Goal: Find specific page/section: Find specific page/section

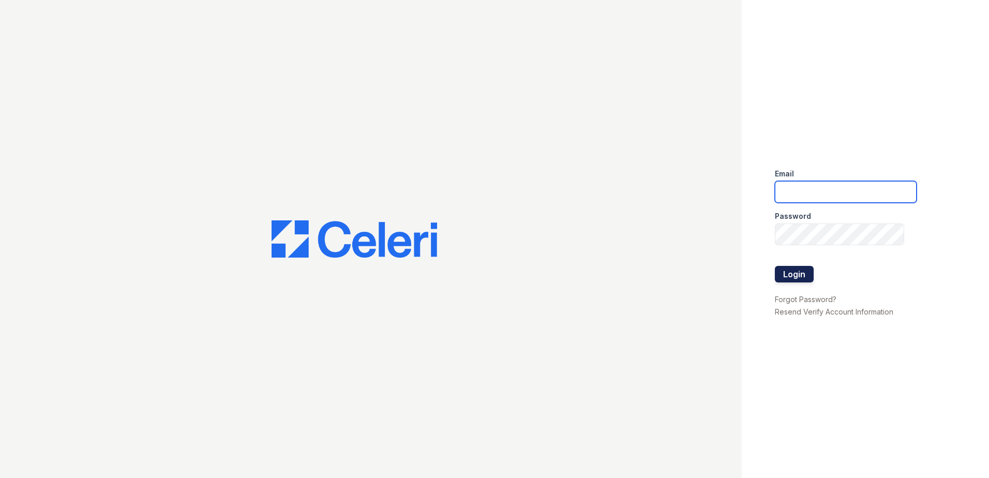
type input "[EMAIL_ADDRESS][DOMAIN_NAME]"
click at [789, 274] on button "Login" at bounding box center [794, 274] width 39 height 17
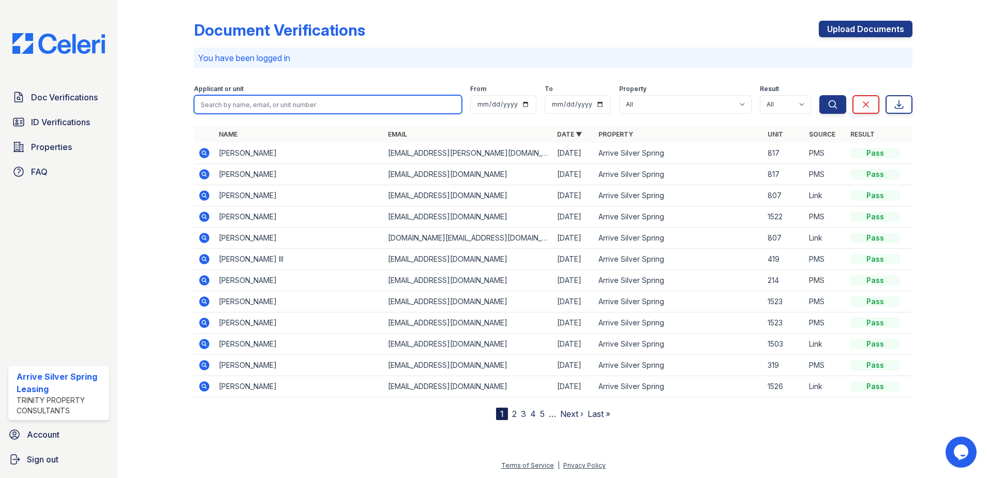
click at [290, 109] on input "search" at bounding box center [328, 104] width 268 height 19
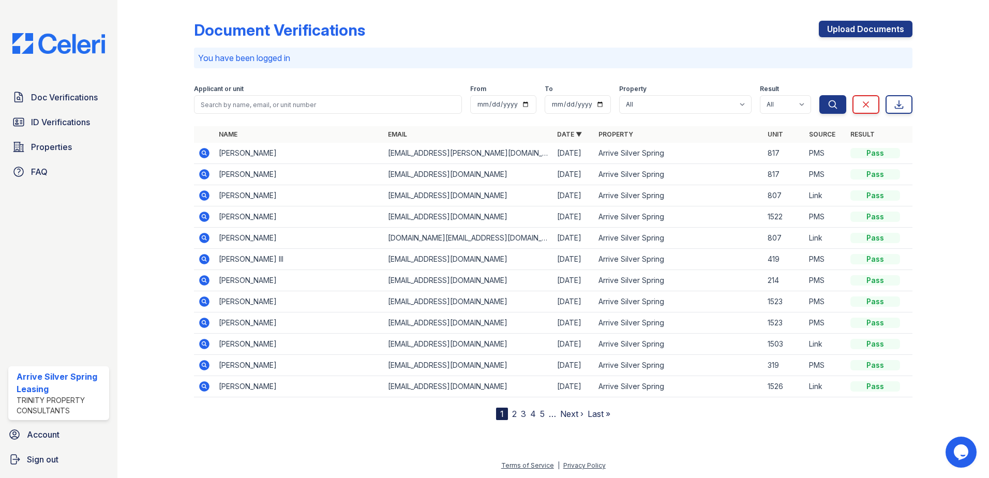
click at [361, 55] on p "You have been logged in" at bounding box center [553, 58] width 710 height 12
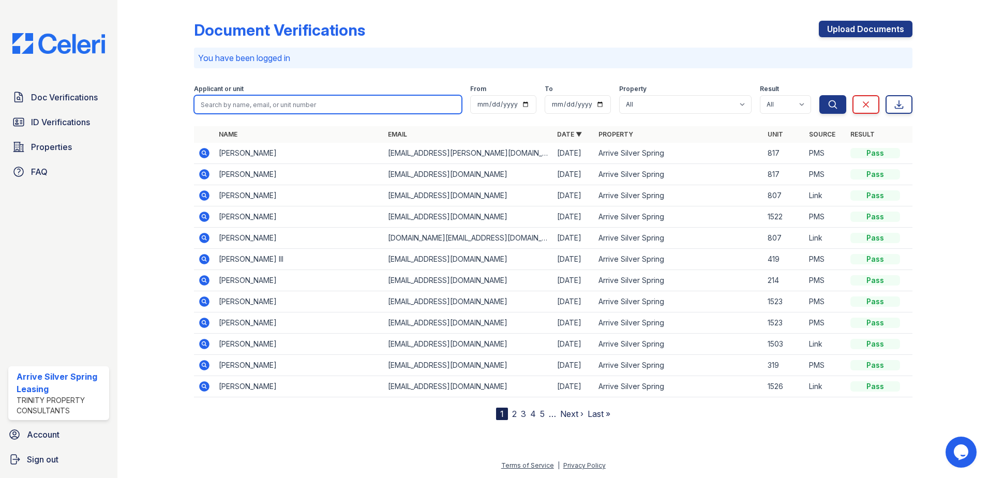
click at [338, 109] on input "search" at bounding box center [328, 104] width 268 height 19
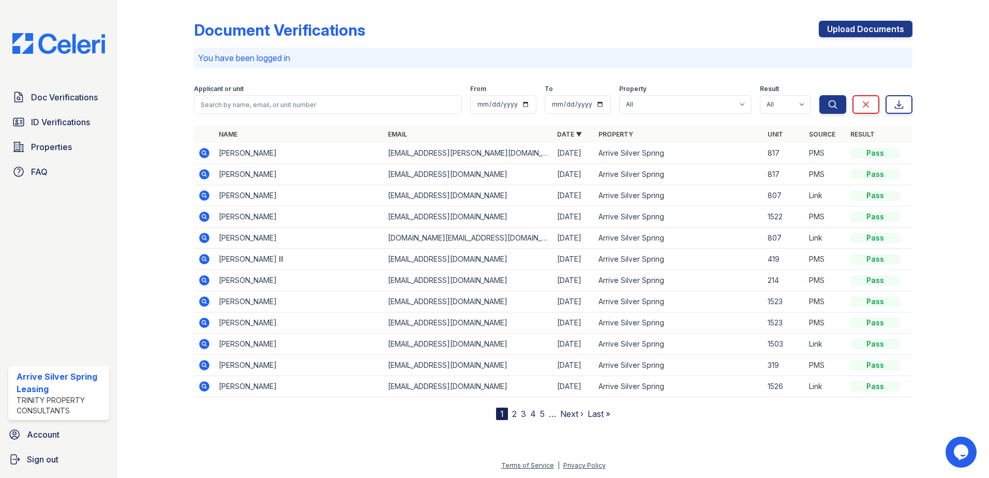
click at [371, 62] on p "You have been logged in" at bounding box center [553, 58] width 710 height 12
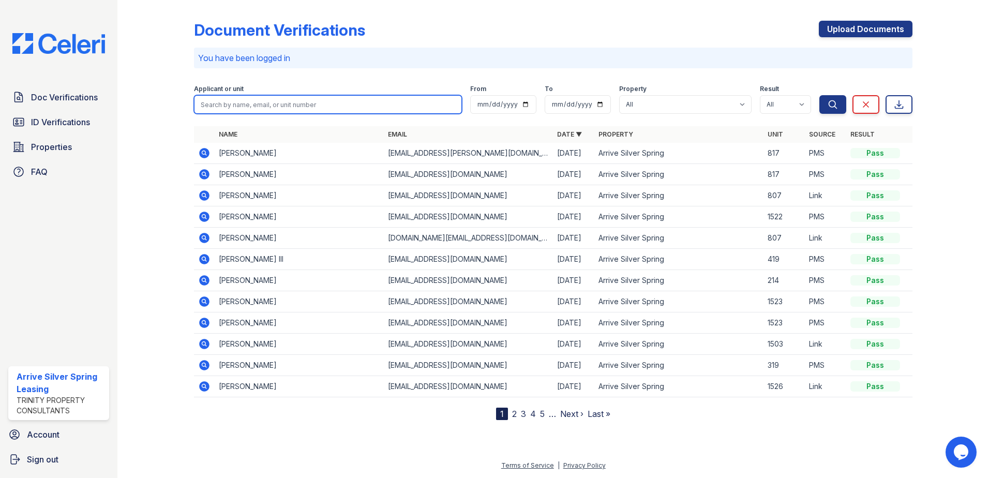
click at [344, 97] on input "search" at bounding box center [328, 104] width 268 height 19
click at [302, 104] on input "search" at bounding box center [328, 104] width 268 height 19
type input "karen"
click at [819, 95] on button "Search" at bounding box center [832, 104] width 27 height 19
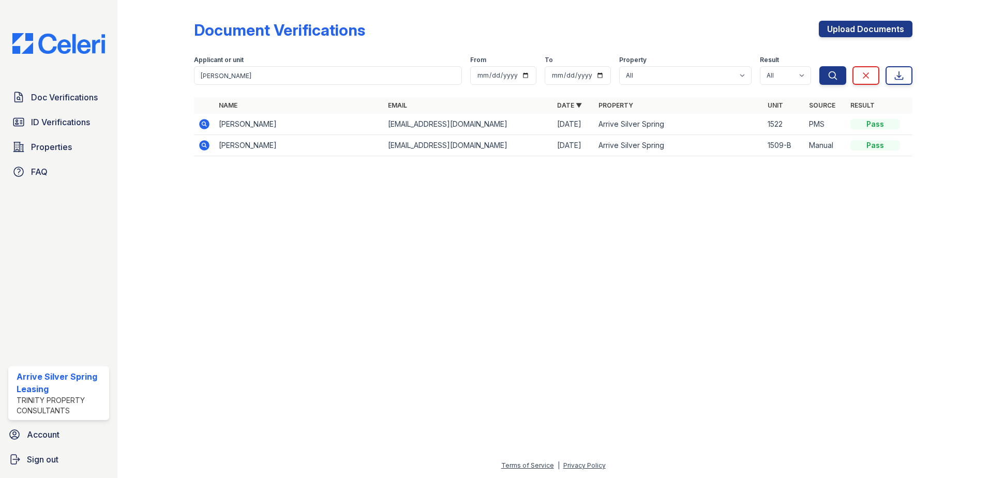
click at [201, 123] on icon at bounding box center [204, 124] width 10 height 10
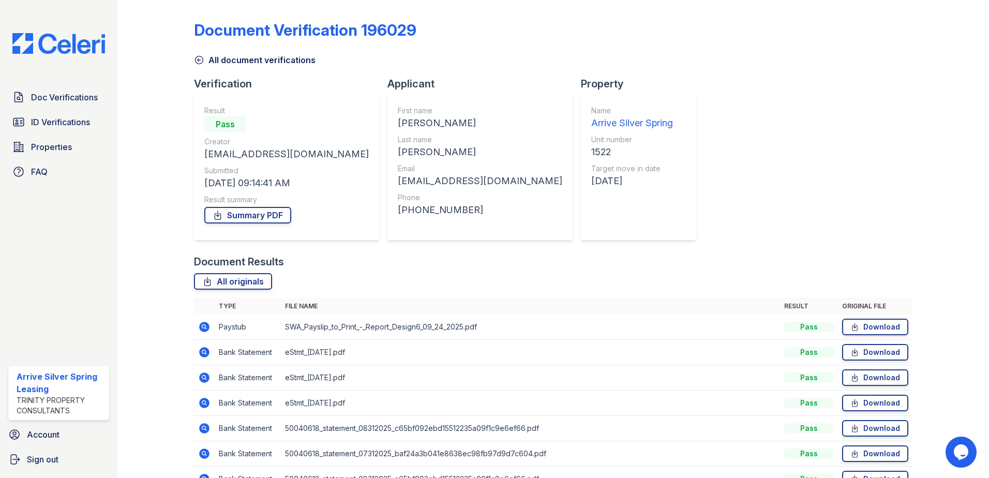
scroll to position [59, 0]
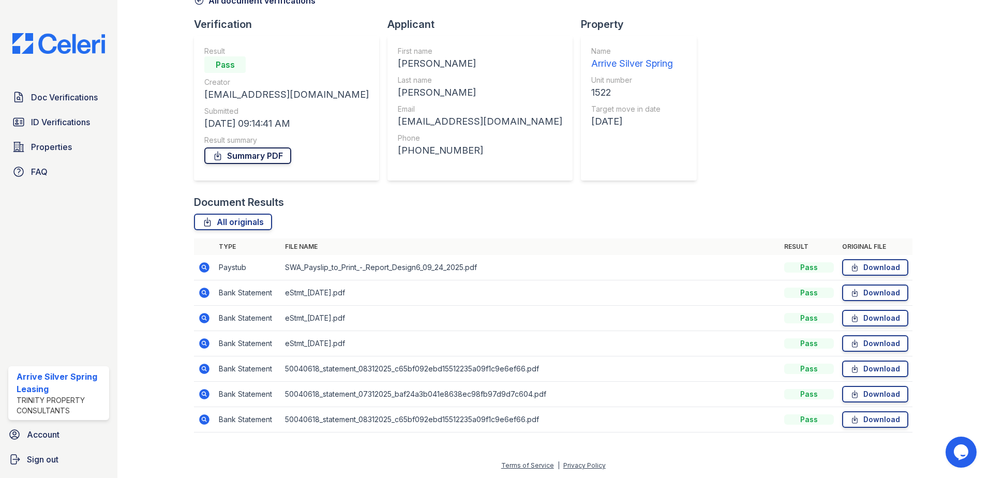
click at [266, 155] on link "Summary PDF" at bounding box center [247, 155] width 87 height 17
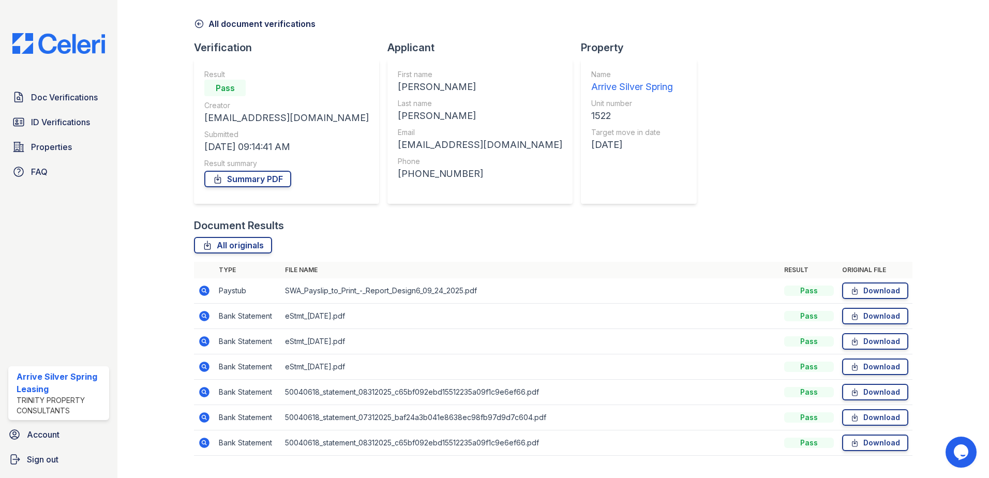
scroll to position [0, 0]
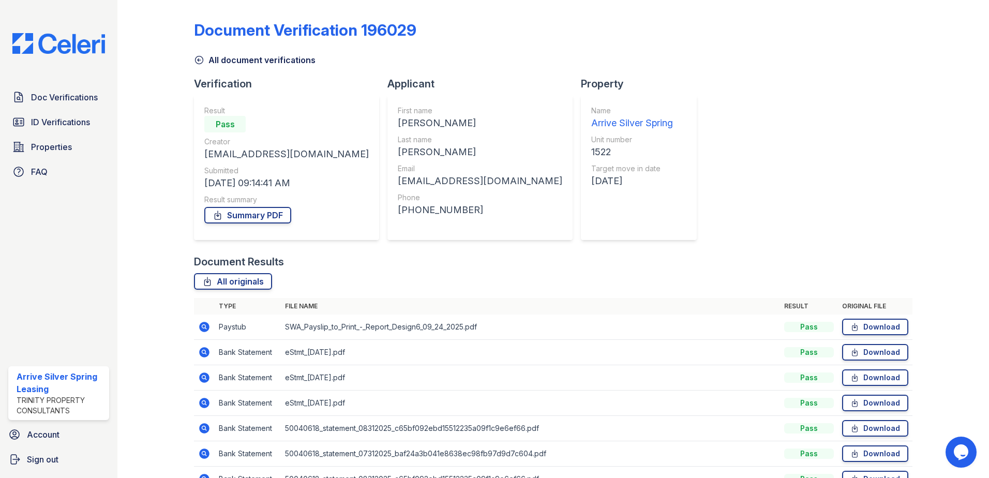
drag, startPoint x: 194, startPoint y: 56, endPoint x: 119, endPoint y: 80, distance: 78.8
click at [194, 56] on icon at bounding box center [199, 60] width 10 height 10
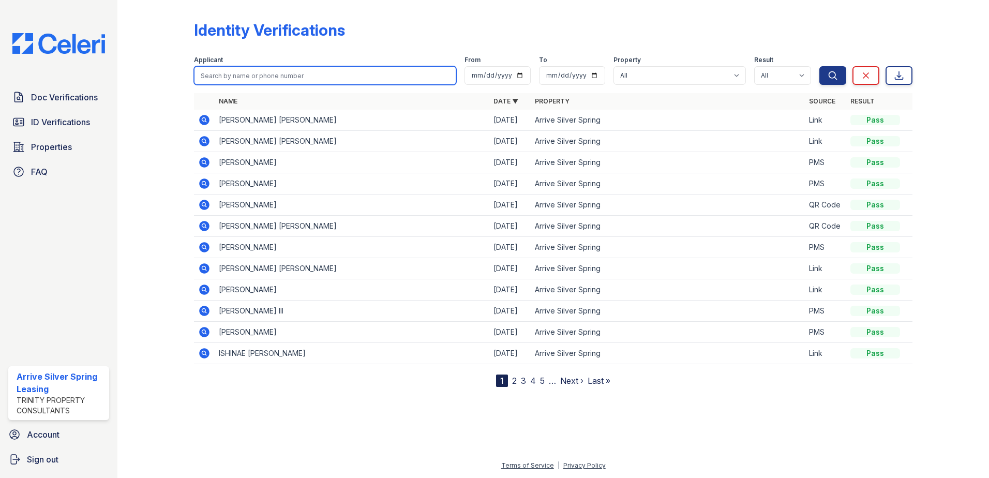
click at [263, 77] on input "search" at bounding box center [325, 75] width 262 height 19
type input "holdenm"
click at [819, 66] on button "Search" at bounding box center [832, 75] width 27 height 19
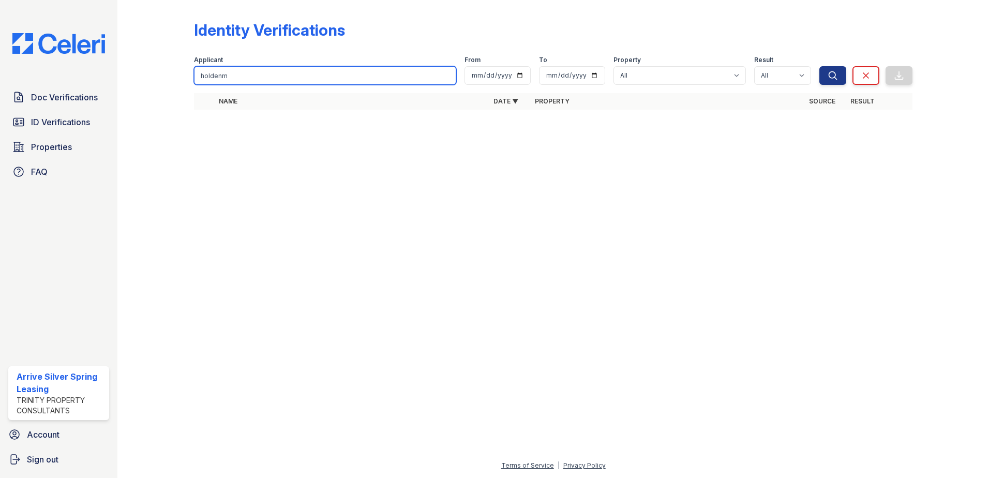
click at [262, 77] on input "holdenm" at bounding box center [325, 75] width 262 height 19
type input "holden"
click at [819, 66] on button "Search" at bounding box center [832, 75] width 27 height 19
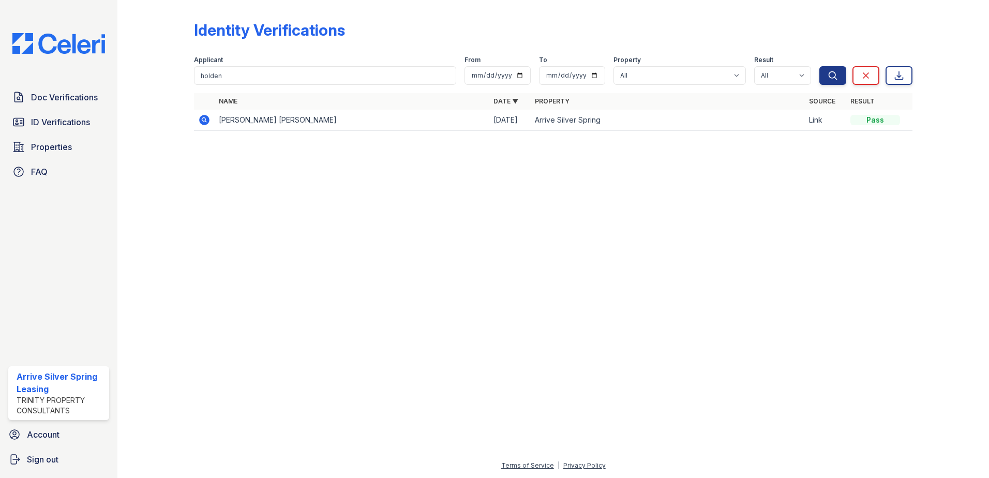
click at [203, 122] on icon at bounding box center [204, 120] width 10 height 10
